Goal: Check status: Check status

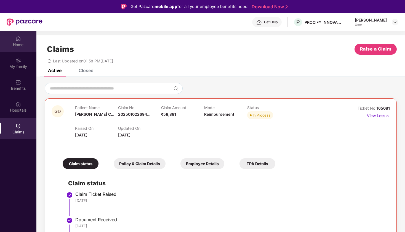
click at [18, 44] on div "Home" at bounding box center [18, 45] width 36 height 6
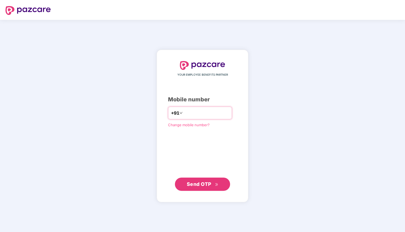
click at [194, 110] on input "number" at bounding box center [206, 112] width 45 height 9
type input "**********"
click at [209, 181] on span "Send OTP" at bounding box center [199, 184] width 25 height 6
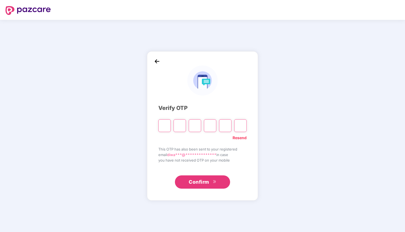
type input "*"
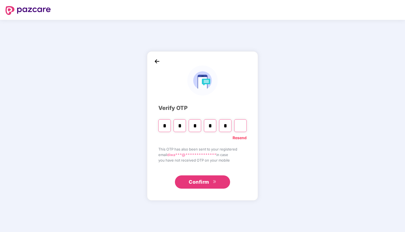
type input "*"
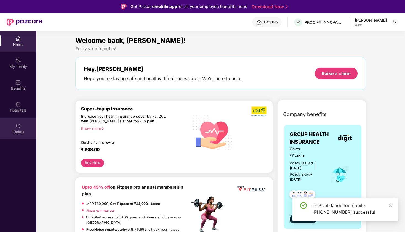
click at [21, 128] on div "Claims" at bounding box center [18, 128] width 36 height 21
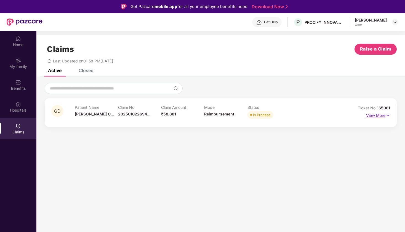
click at [372, 116] on p "View More" at bounding box center [378, 114] width 24 height 7
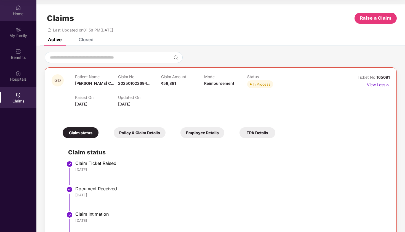
click at [18, 9] on img at bounding box center [18, 8] width 6 height 6
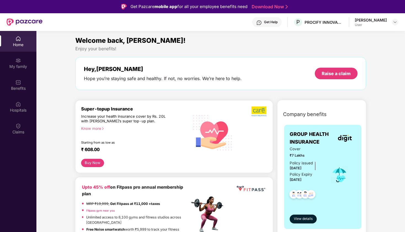
click at [271, 21] on div "Get Help" at bounding box center [271, 22] width 14 height 4
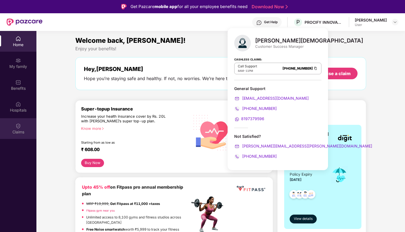
click at [22, 129] on div "Claims" at bounding box center [18, 132] width 36 height 6
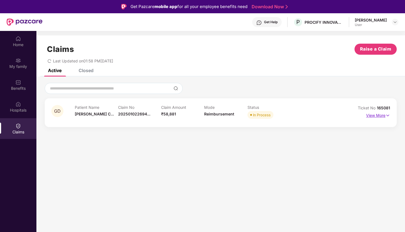
click at [375, 116] on p "View More" at bounding box center [378, 114] width 24 height 7
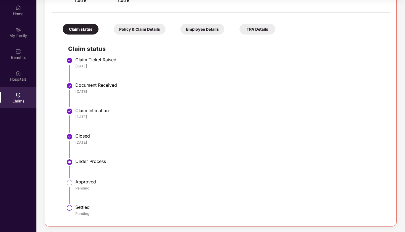
scroll to position [103, 0]
